Goal: Communication & Community: Answer question/provide support

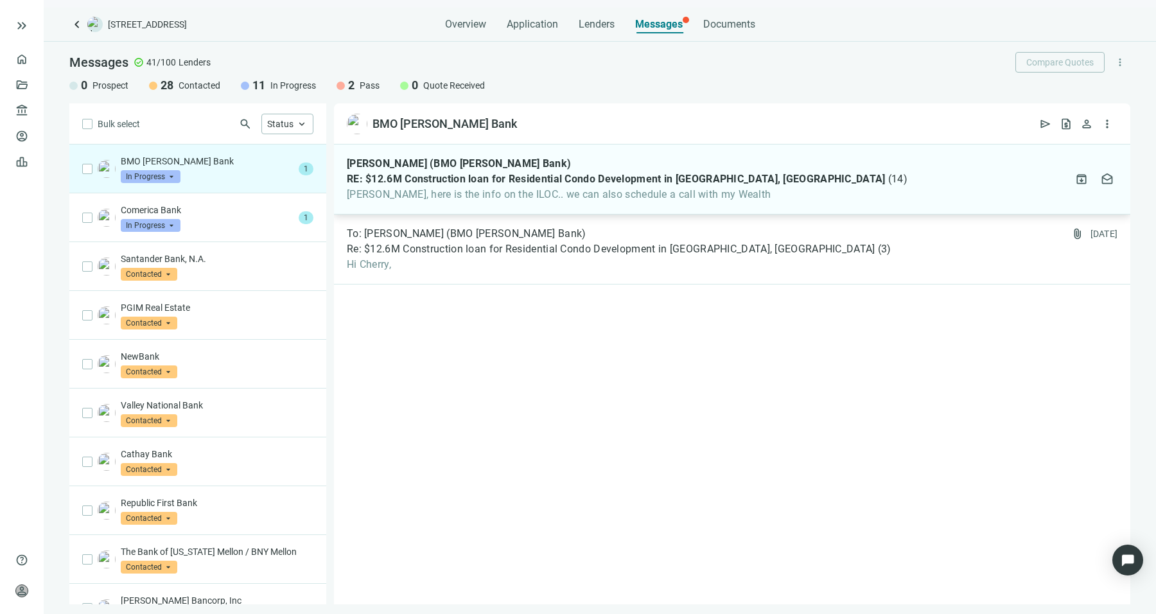
click at [610, 180] on span "RE: $12.6M Construction loan for Residential Condo Development in Brooklyn, NY" at bounding box center [616, 179] width 539 height 13
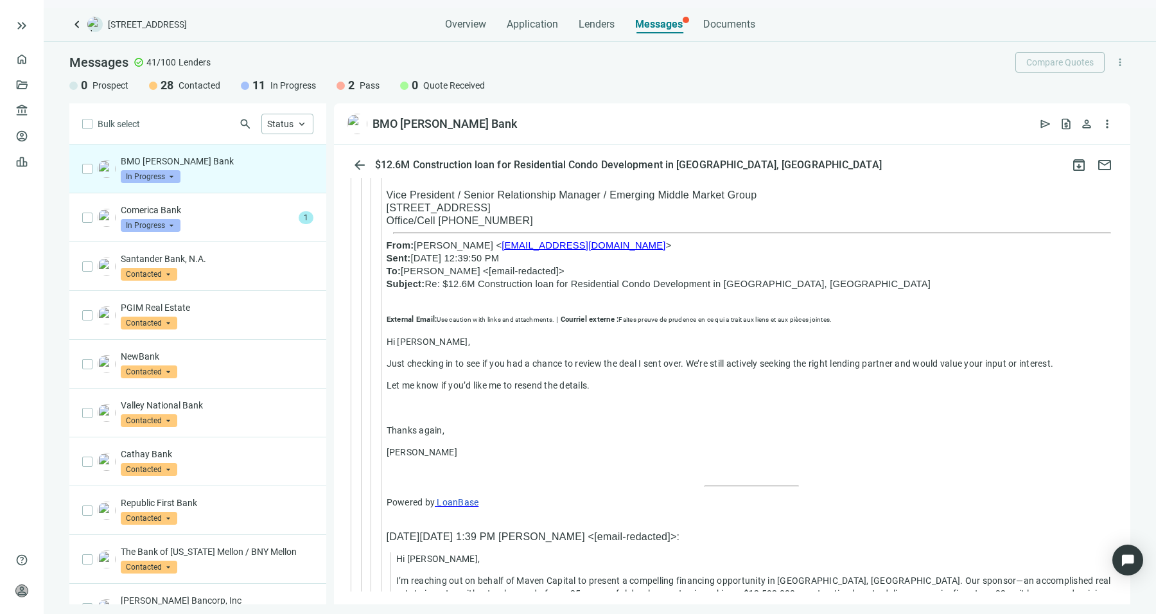
scroll to position [2559, 0]
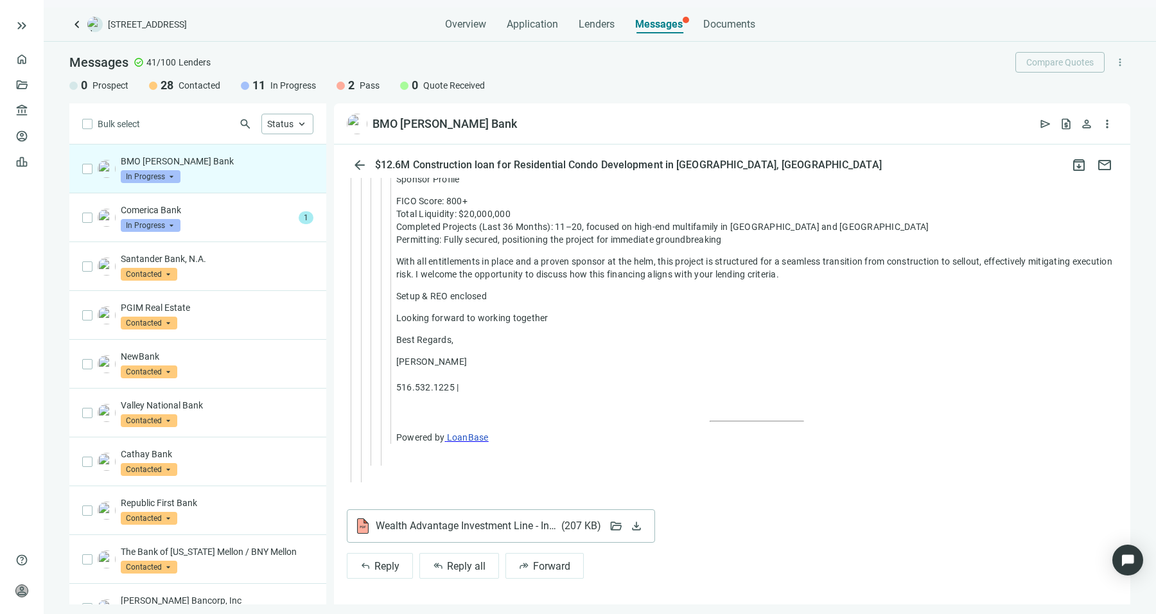
click at [496, 532] on div "Wealth Advantage Investment Line - Investment Secured Line of Credit.pdf ( 207 …" at bounding box center [477, 525] width 245 height 15
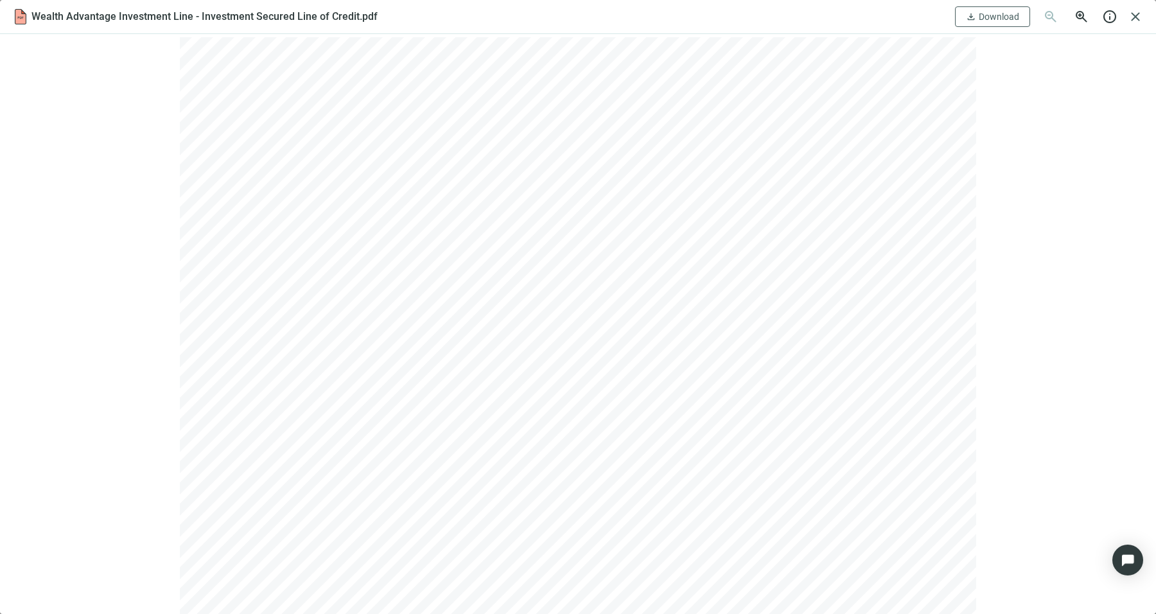
scroll to position [0, 0]
click at [1140, 21] on span "close" at bounding box center [1134, 16] width 15 height 15
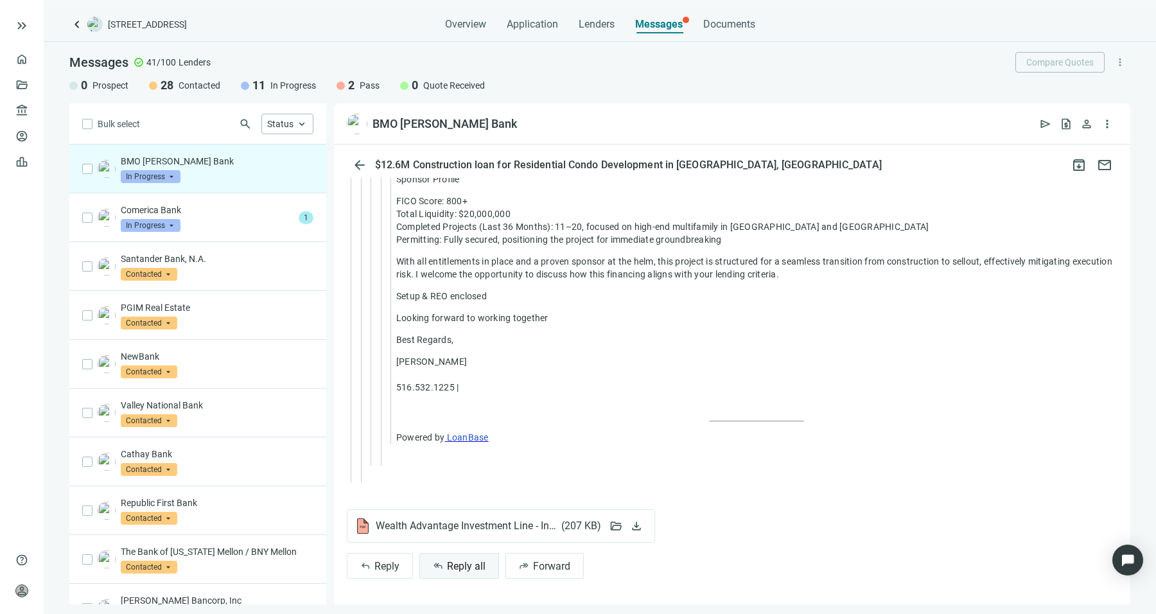
click at [469, 572] on button "reply_all Reply all" at bounding box center [459, 566] width 80 height 26
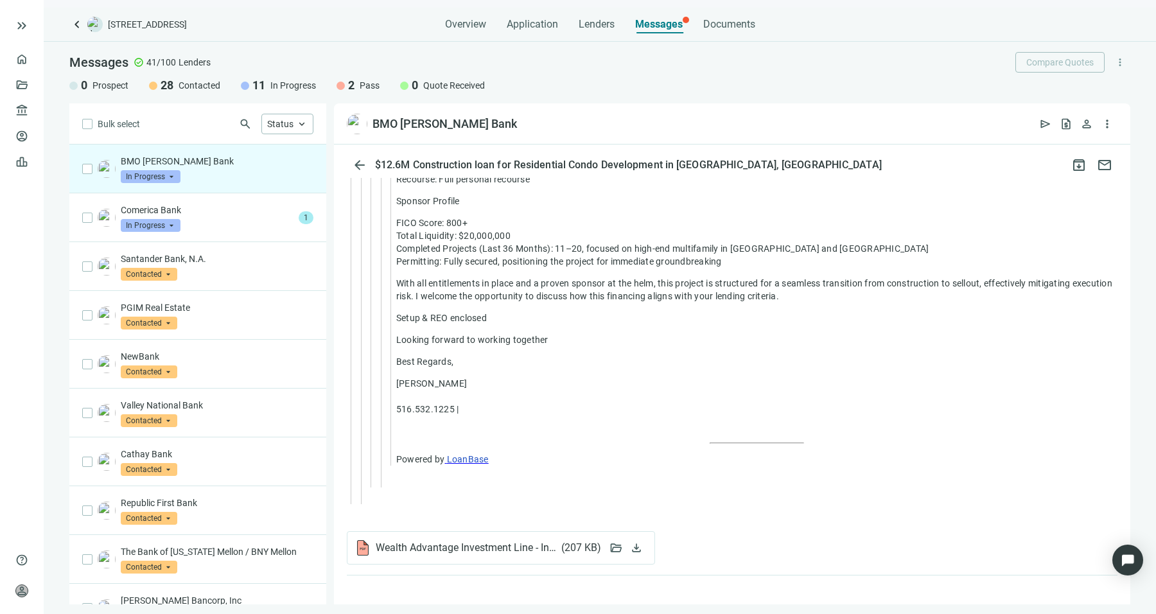
scroll to position [2559, 0]
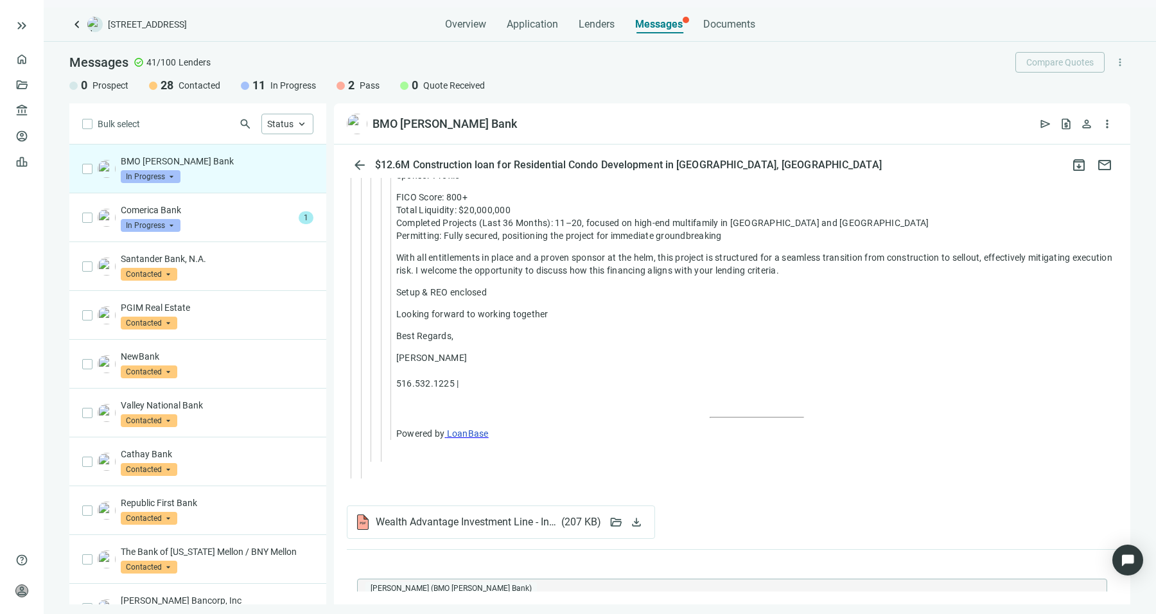
type textarea "**********"
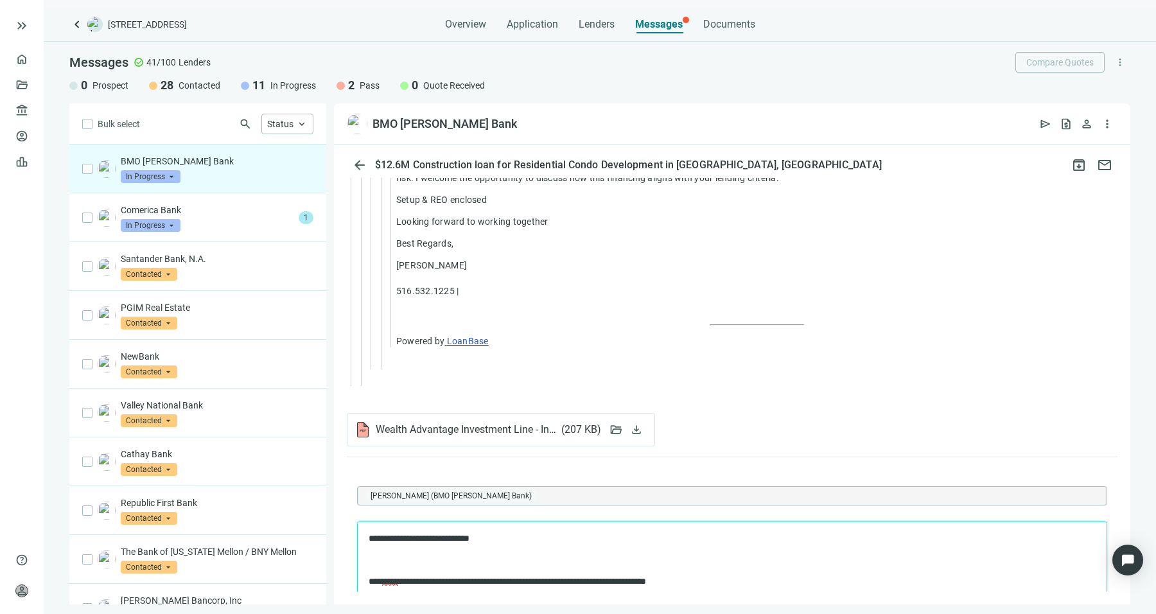
scroll to position [2708, 0]
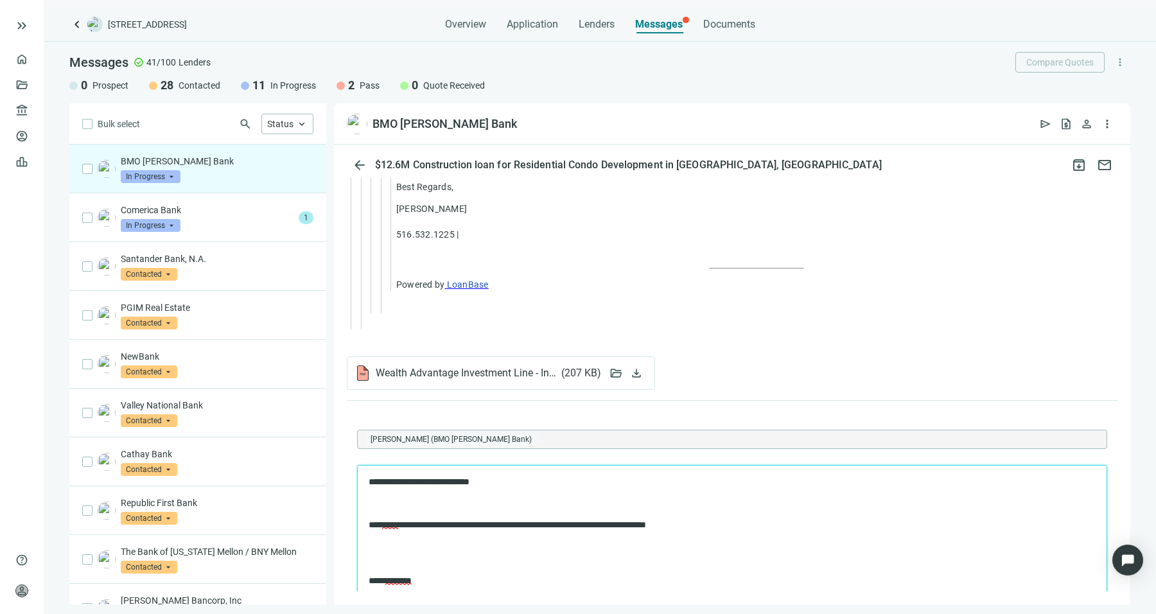
click at [696, 561] on p "Rich Text Area. Press ALT-0 for help." at bounding box center [732, 559] width 727 height 13
click at [487, 500] on p "Rich Text Area. Press ALT-0 for help." at bounding box center [732, 504] width 727 height 13
click at [744, 539] on body "**********" at bounding box center [732, 566] width 728 height 180
click at [479, 388] on div "Wealth Advantage Investment Line - Investment Secured Line of Credit.pdf ( 207 …" at bounding box center [501, 372] width 308 height 33
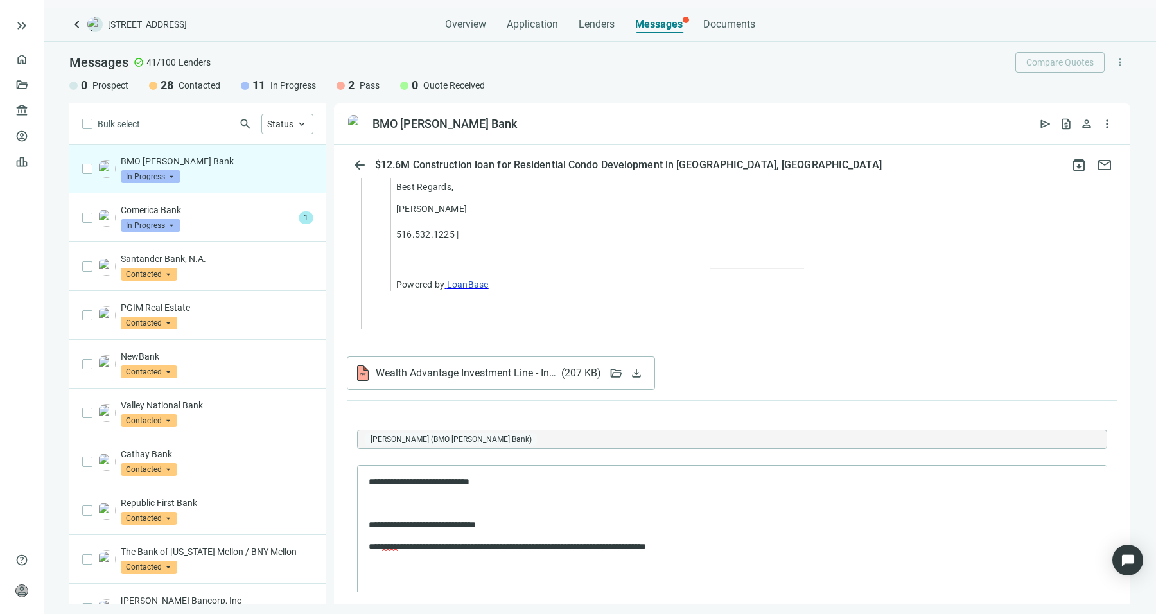
click at [485, 367] on div "Wealth Advantage Investment Line - Investment Secured Line of Credit.pdf ( 207 …" at bounding box center [501, 372] width 308 height 33
click at [634, 379] on span "download" at bounding box center [636, 373] width 13 height 13
click at [789, 541] on p "**********" at bounding box center [720, 553] width 702 height 25
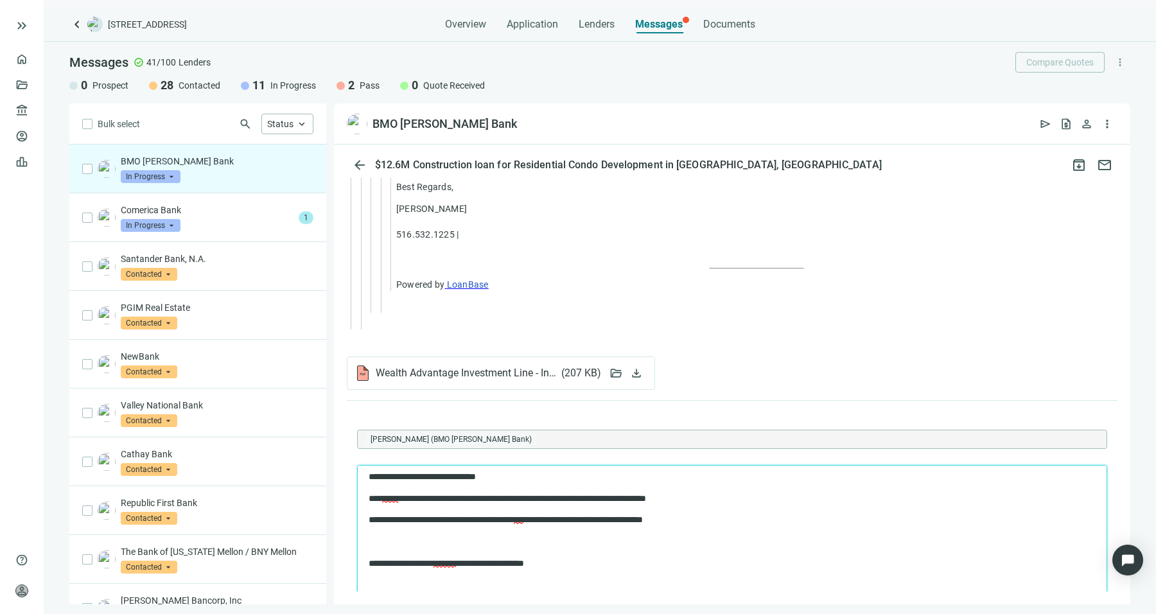
scroll to position [2878, 0]
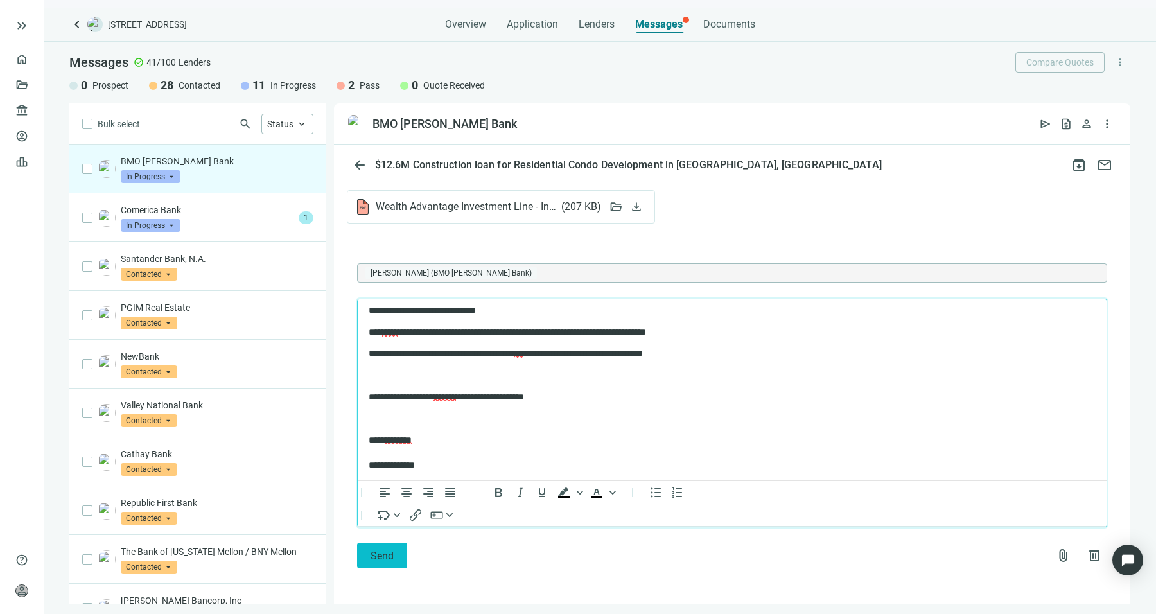
click at [386, 554] on span "Send" at bounding box center [381, 556] width 23 height 12
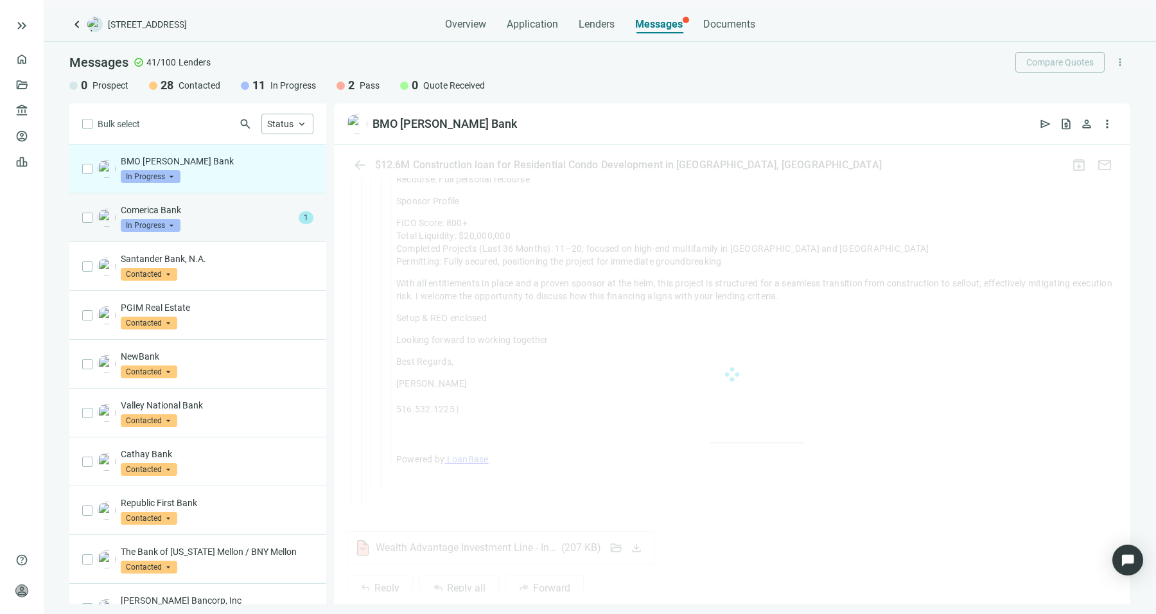
scroll to position [2559, 0]
click at [260, 207] on p "Comerica Bank" at bounding box center [207, 210] width 173 height 13
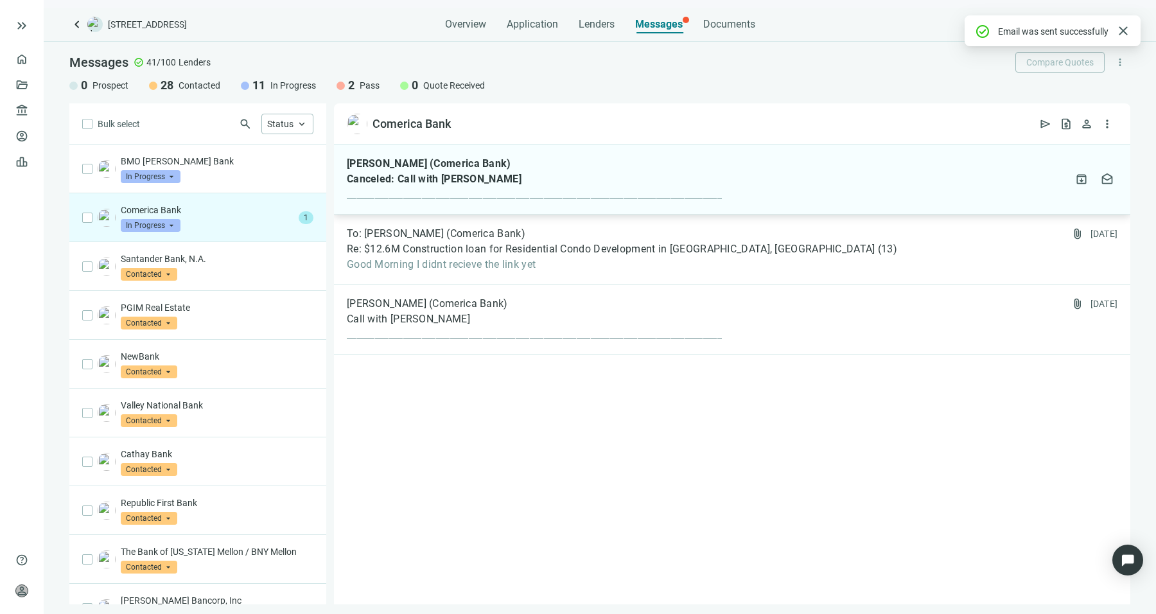
click at [578, 173] on div "Canceled: Call with Sean Shahkohi" at bounding box center [534, 179] width 375 height 13
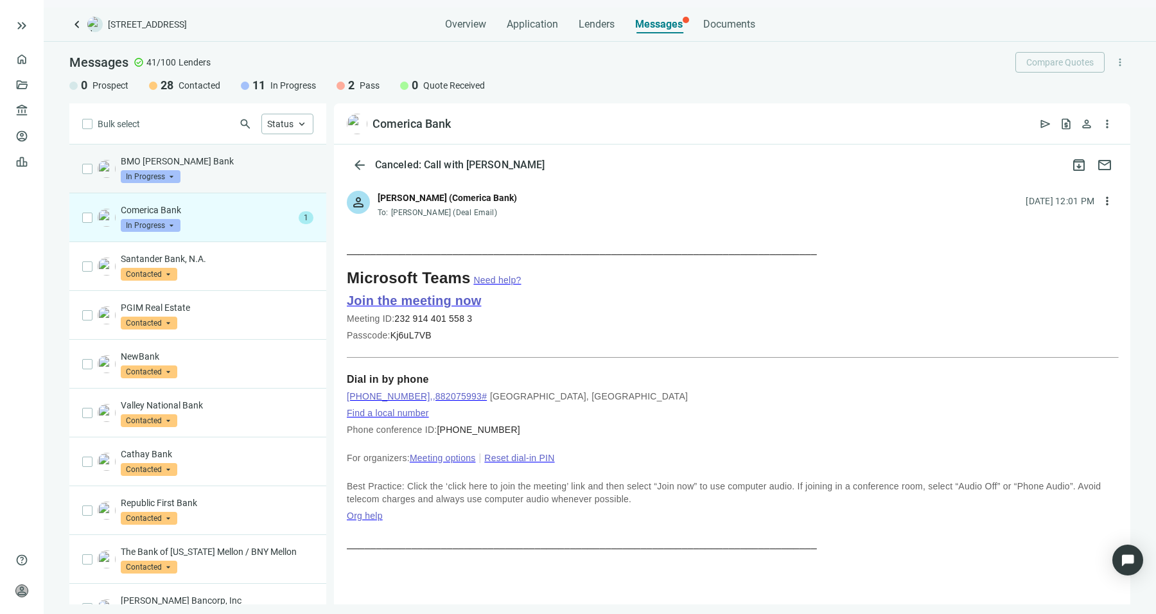
click at [250, 178] on div "BMO Harris Bank In Progress arrow_drop_down" at bounding box center [217, 169] width 193 height 28
